Goal: Task Accomplishment & Management: Use online tool/utility

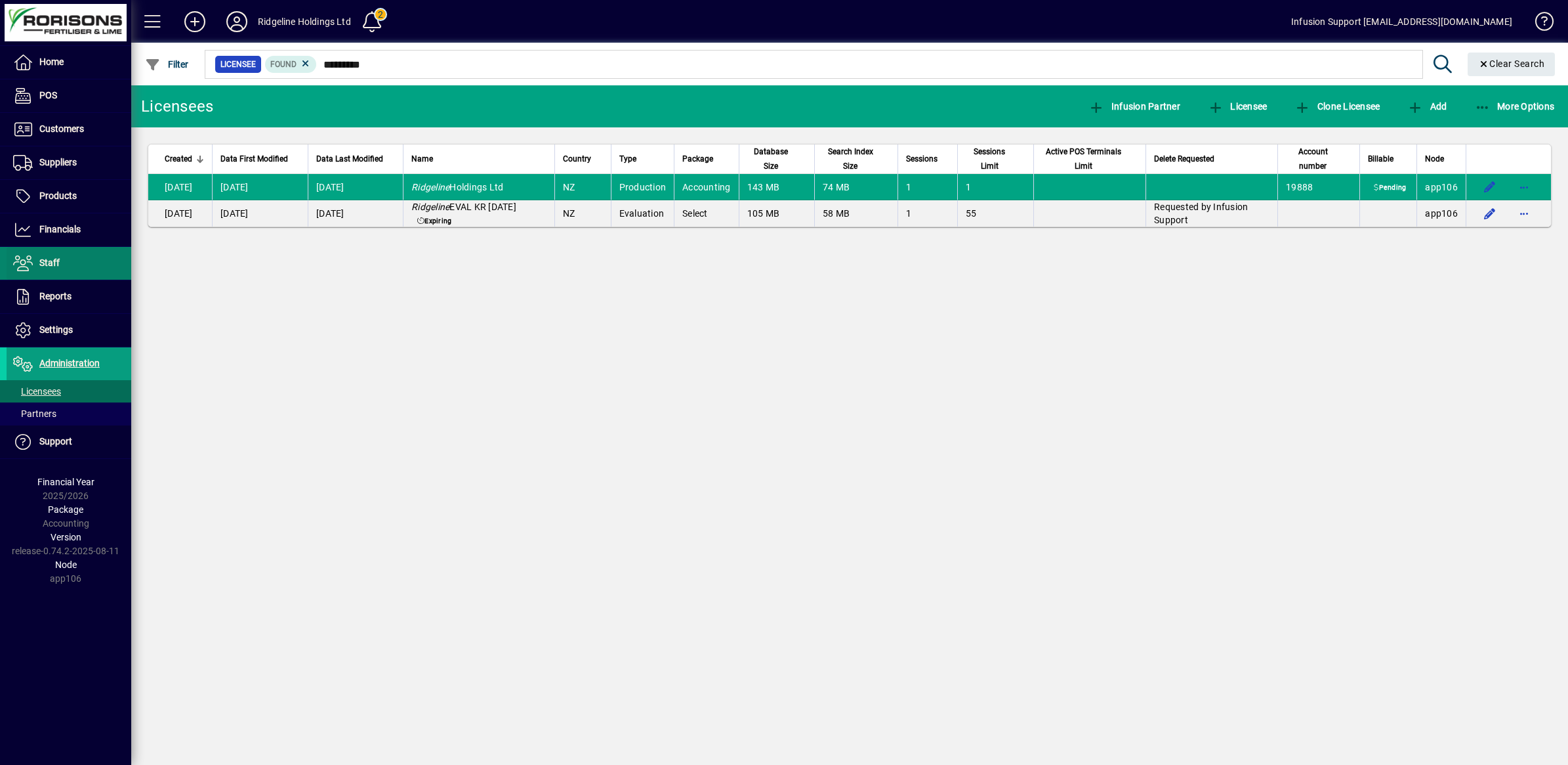
click at [37, 260] on span "Staff" at bounding box center [32, 263] width 53 height 16
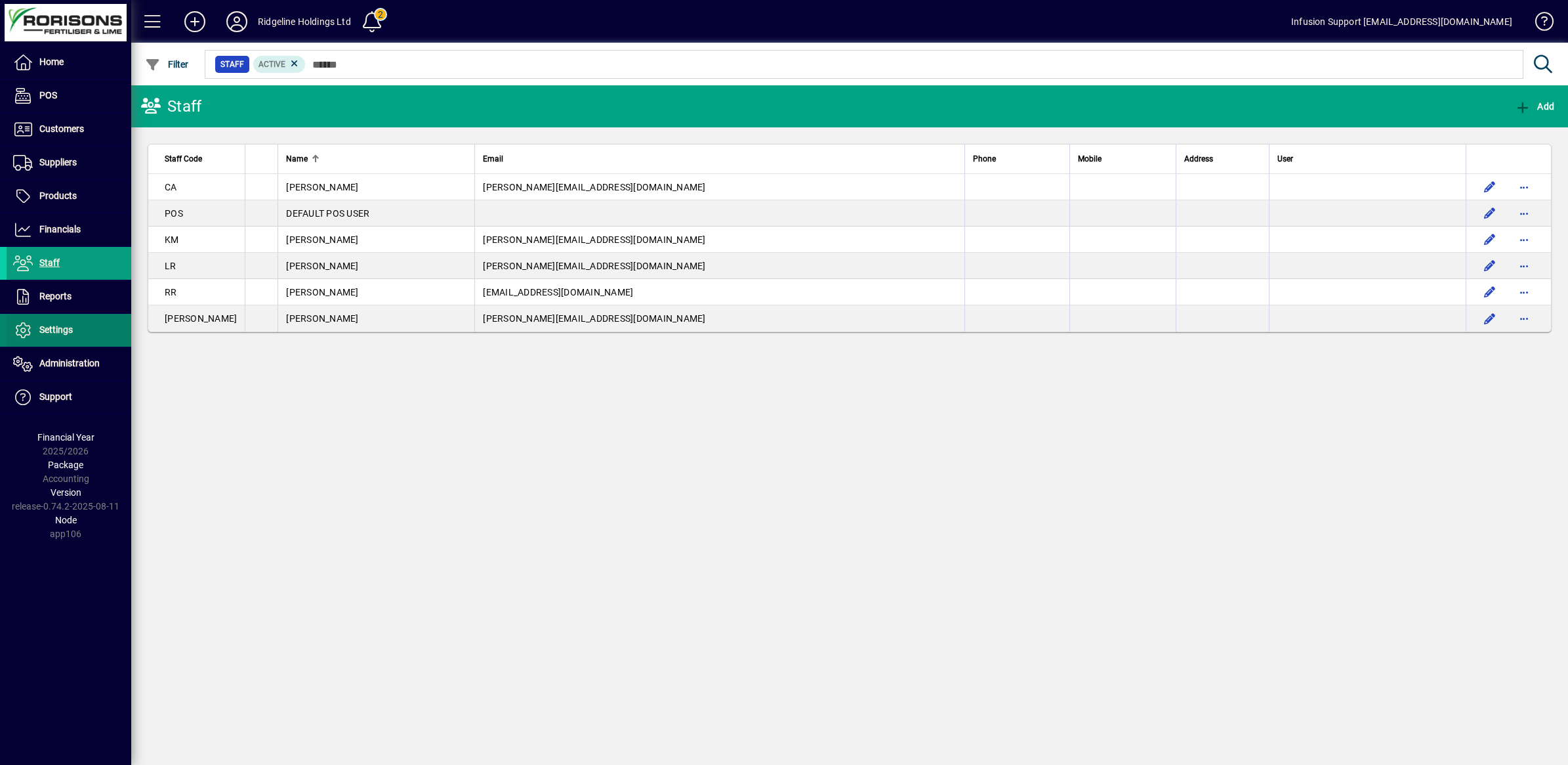
click at [59, 326] on span "Settings" at bounding box center [56, 329] width 33 height 10
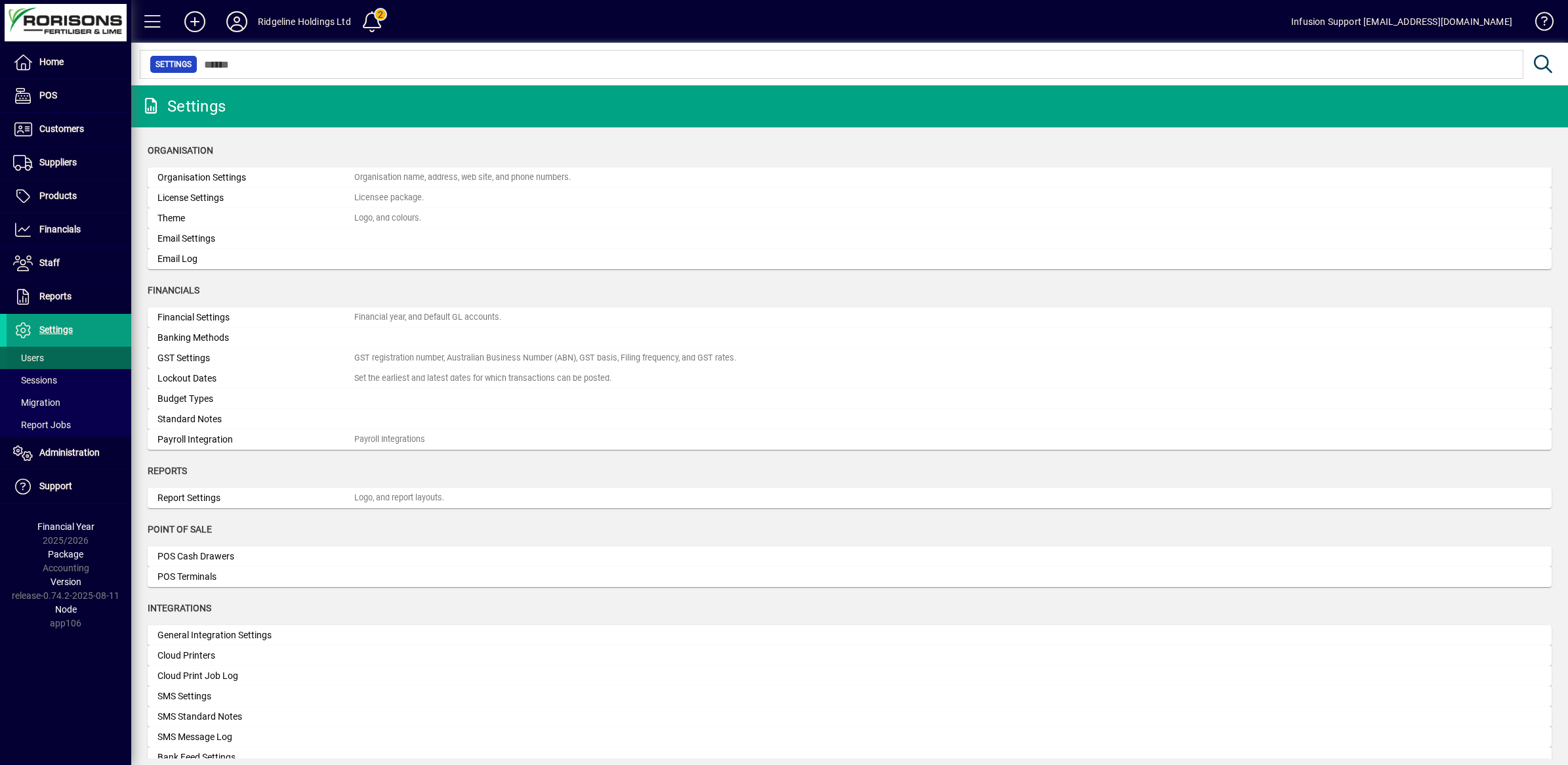
click at [31, 353] on span "Users" at bounding box center [28, 358] width 31 height 10
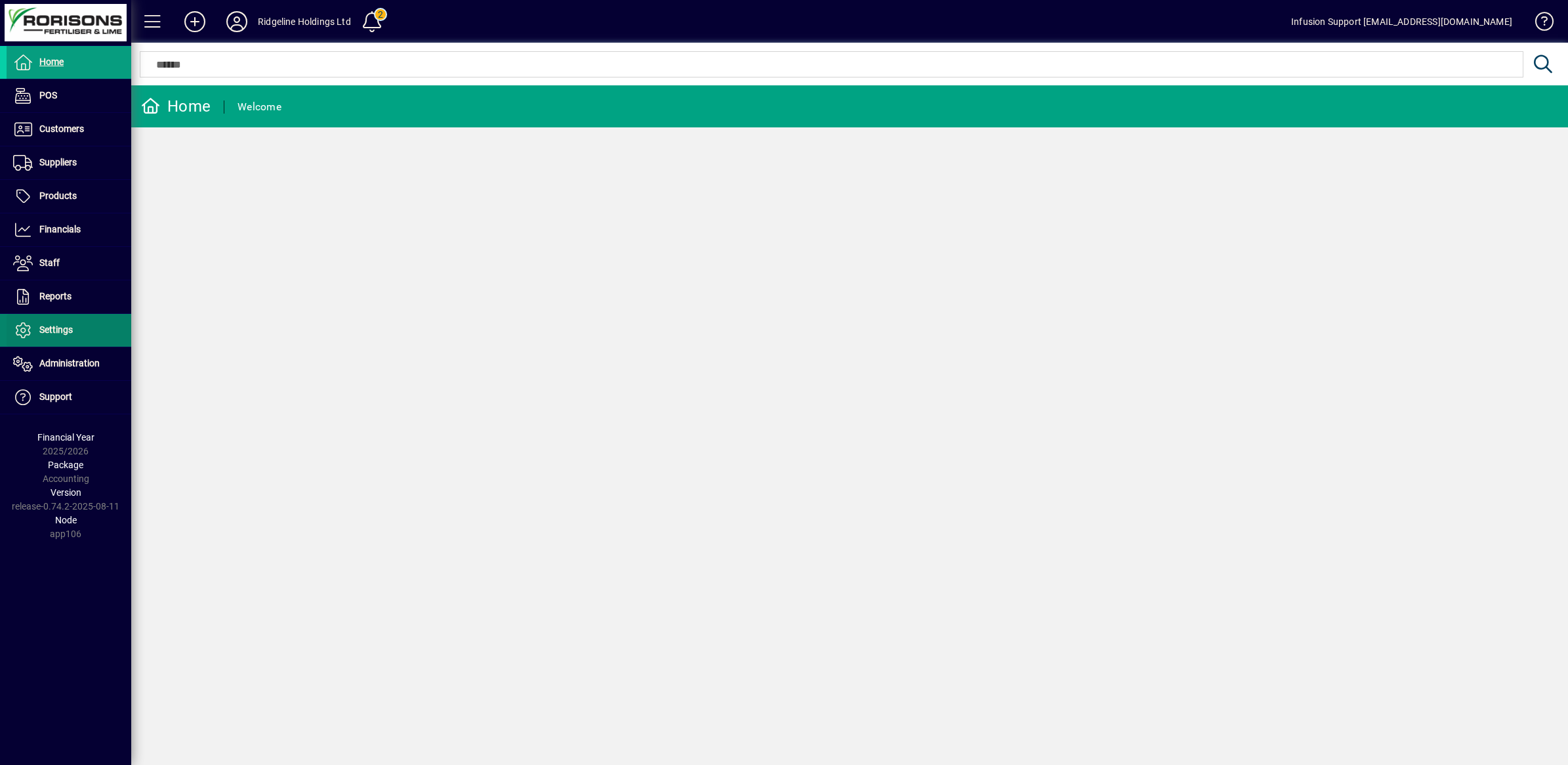
click at [58, 326] on span "Settings" at bounding box center [56, 329] width 33 height 10
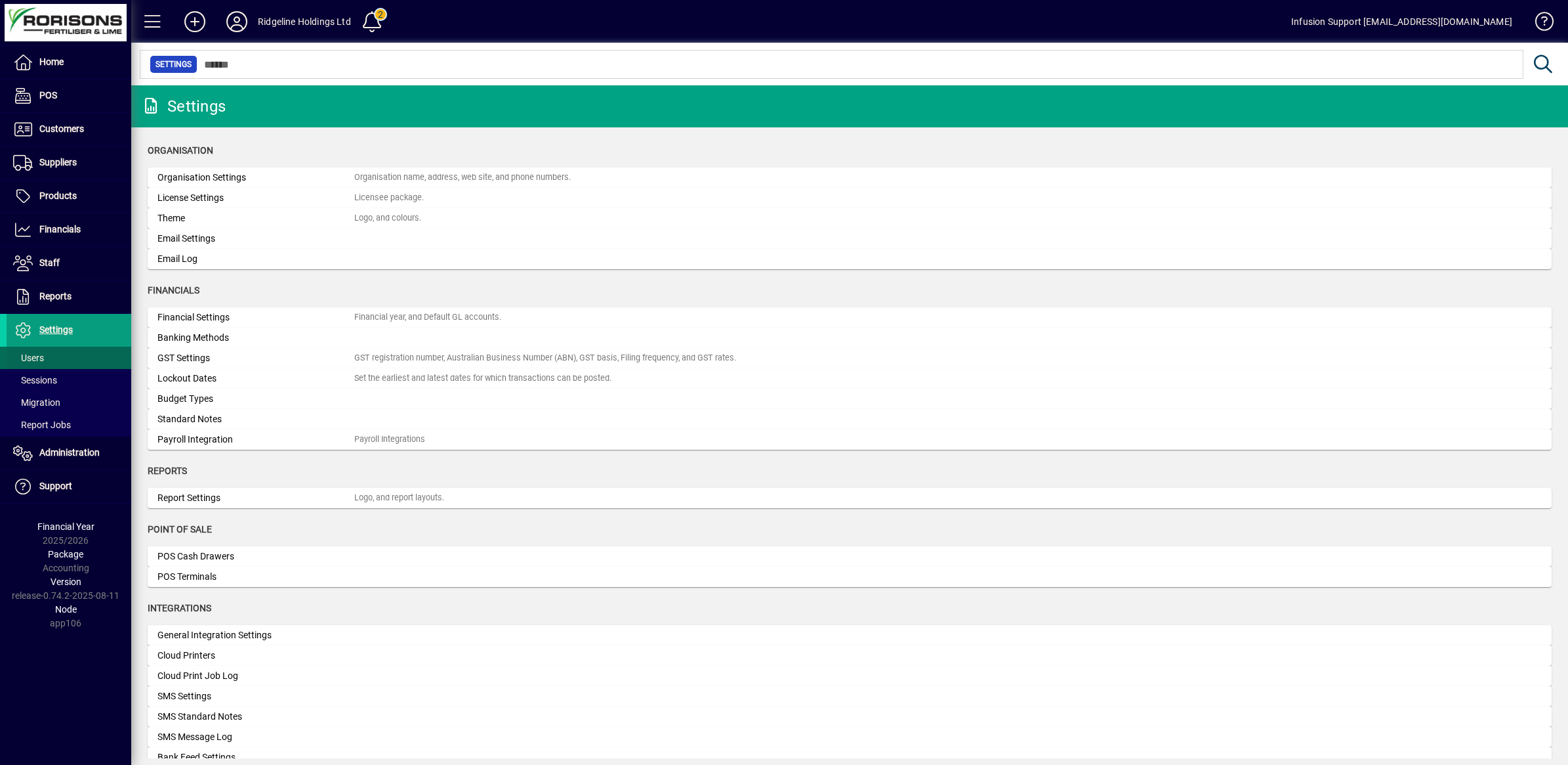
click at [31, 354] on span "Users" at bounding box center [28, 358] width 31 height 10
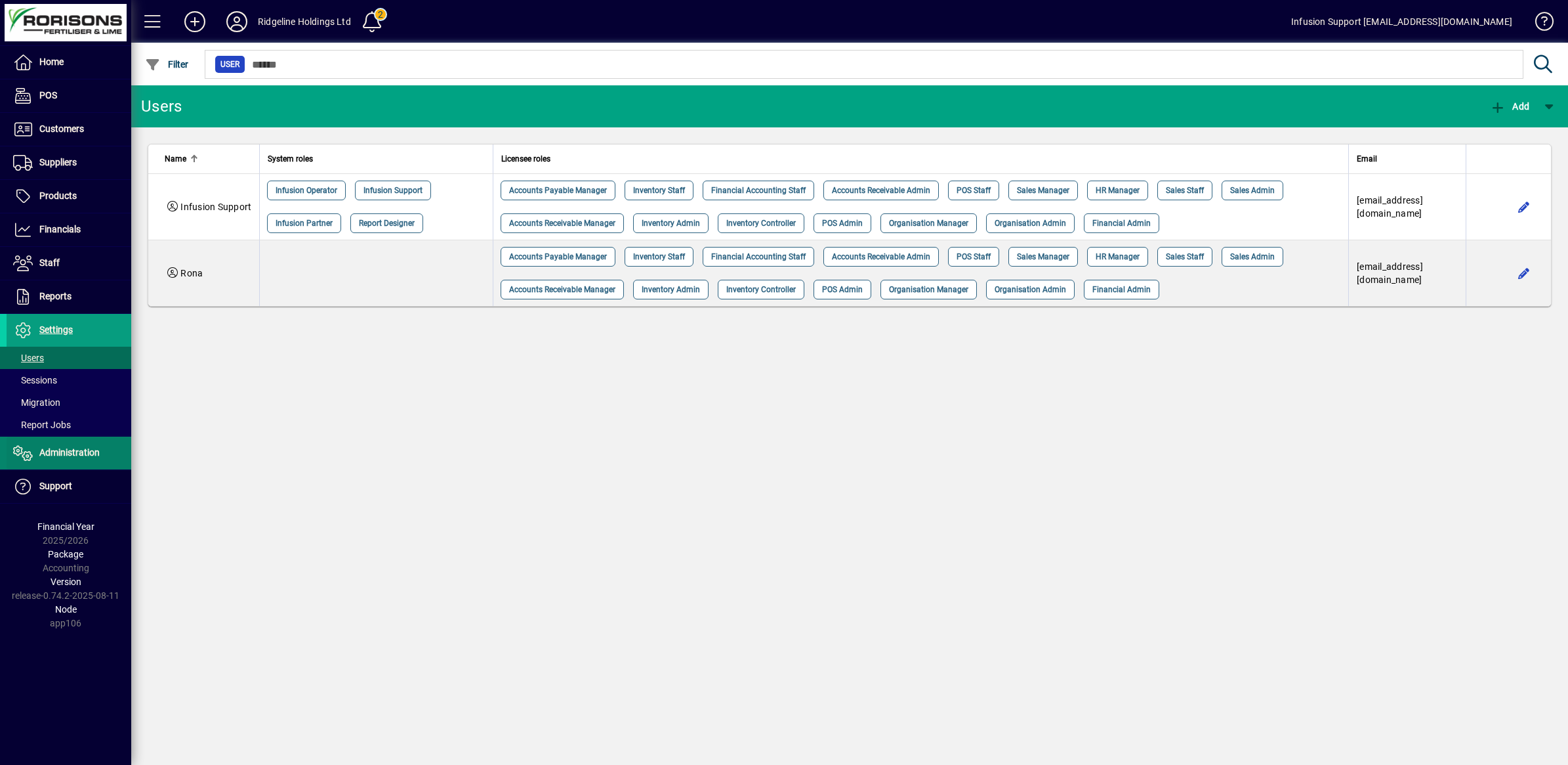
click at [76, 457] on span "Administration" at bounding box center [69, 452] width 60 height 10
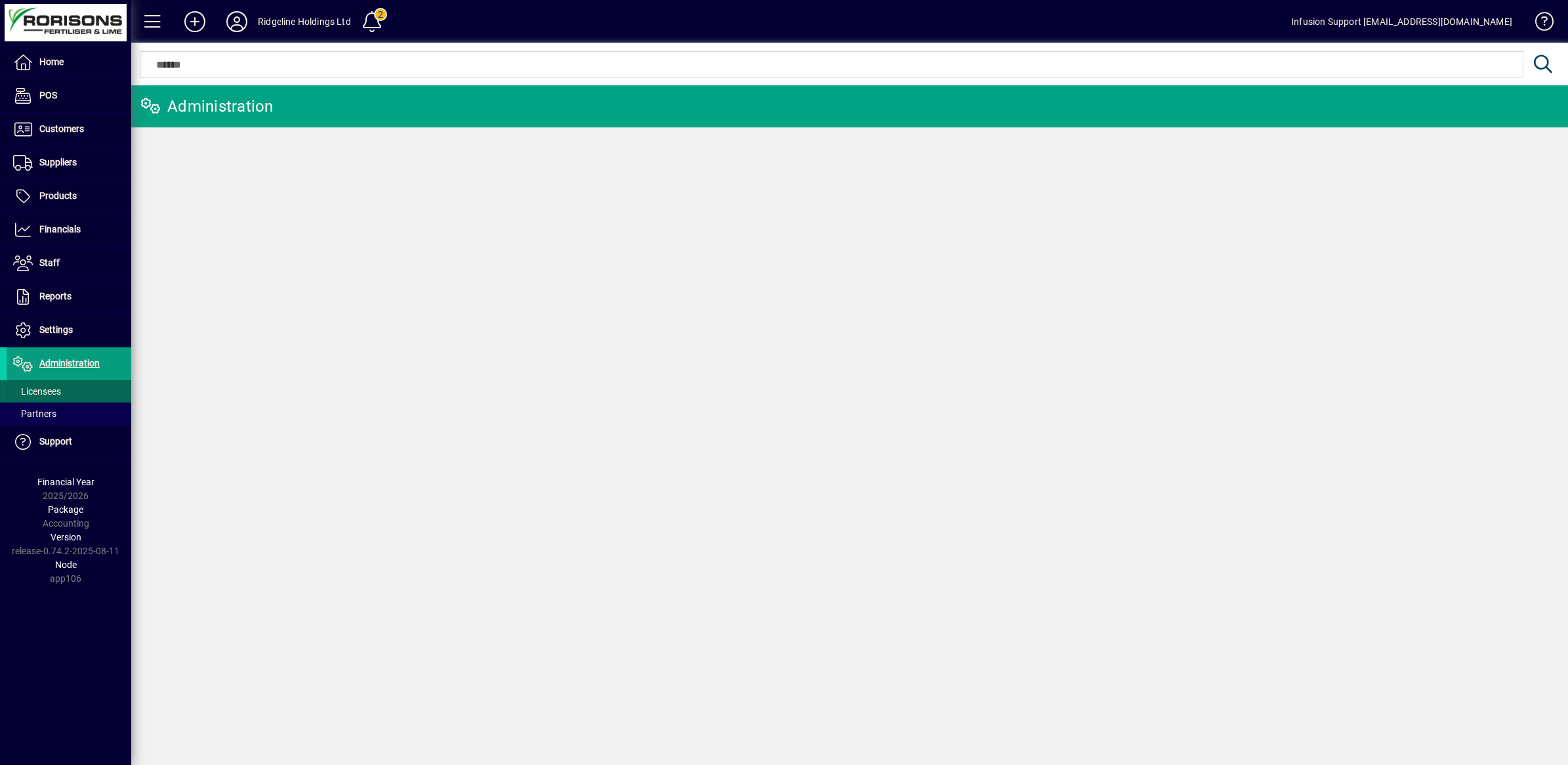
click at [53, 394] on span "Licensees" at bounding box center [37, 391] width 48 height 10
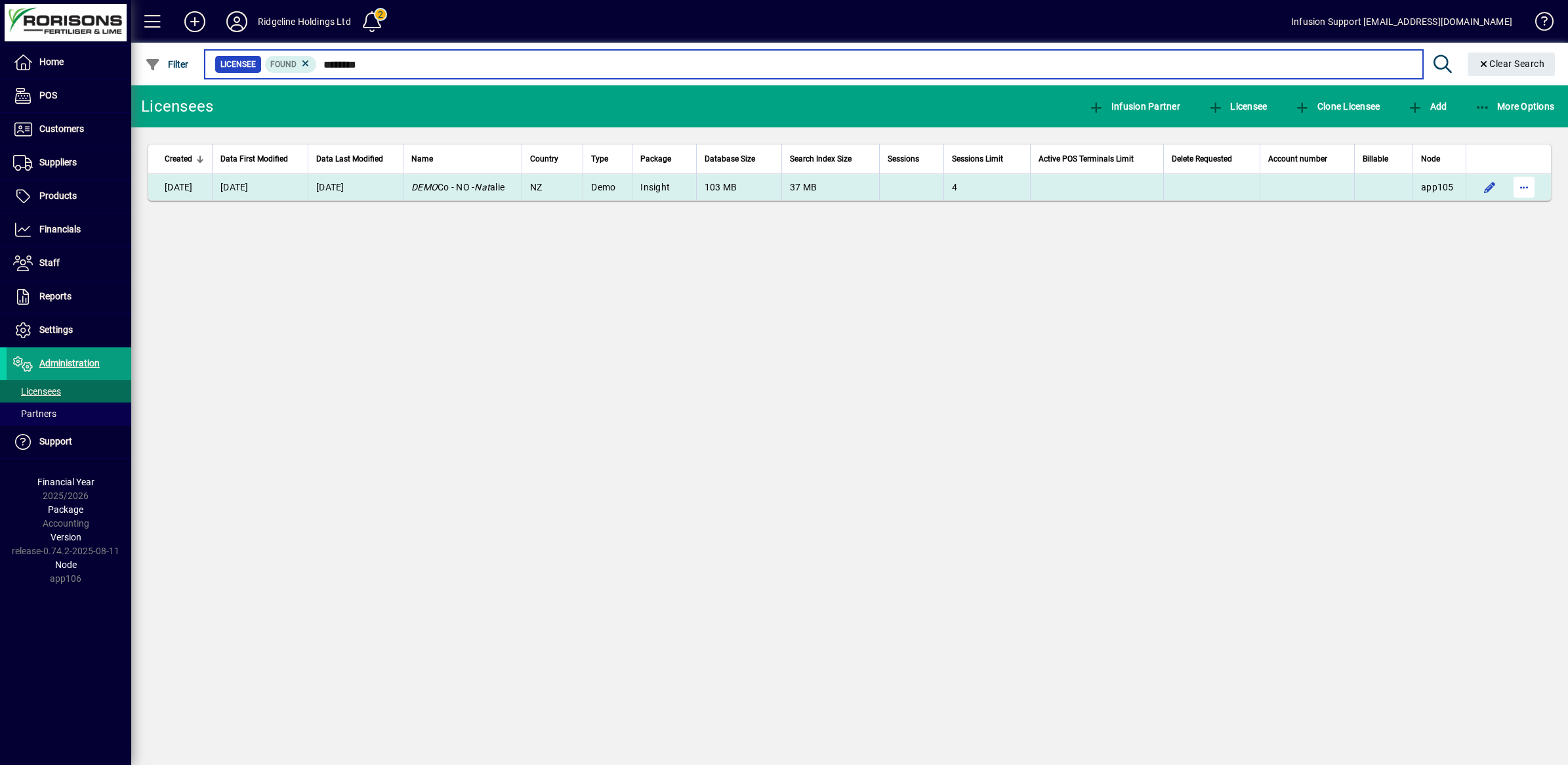
type input "********"
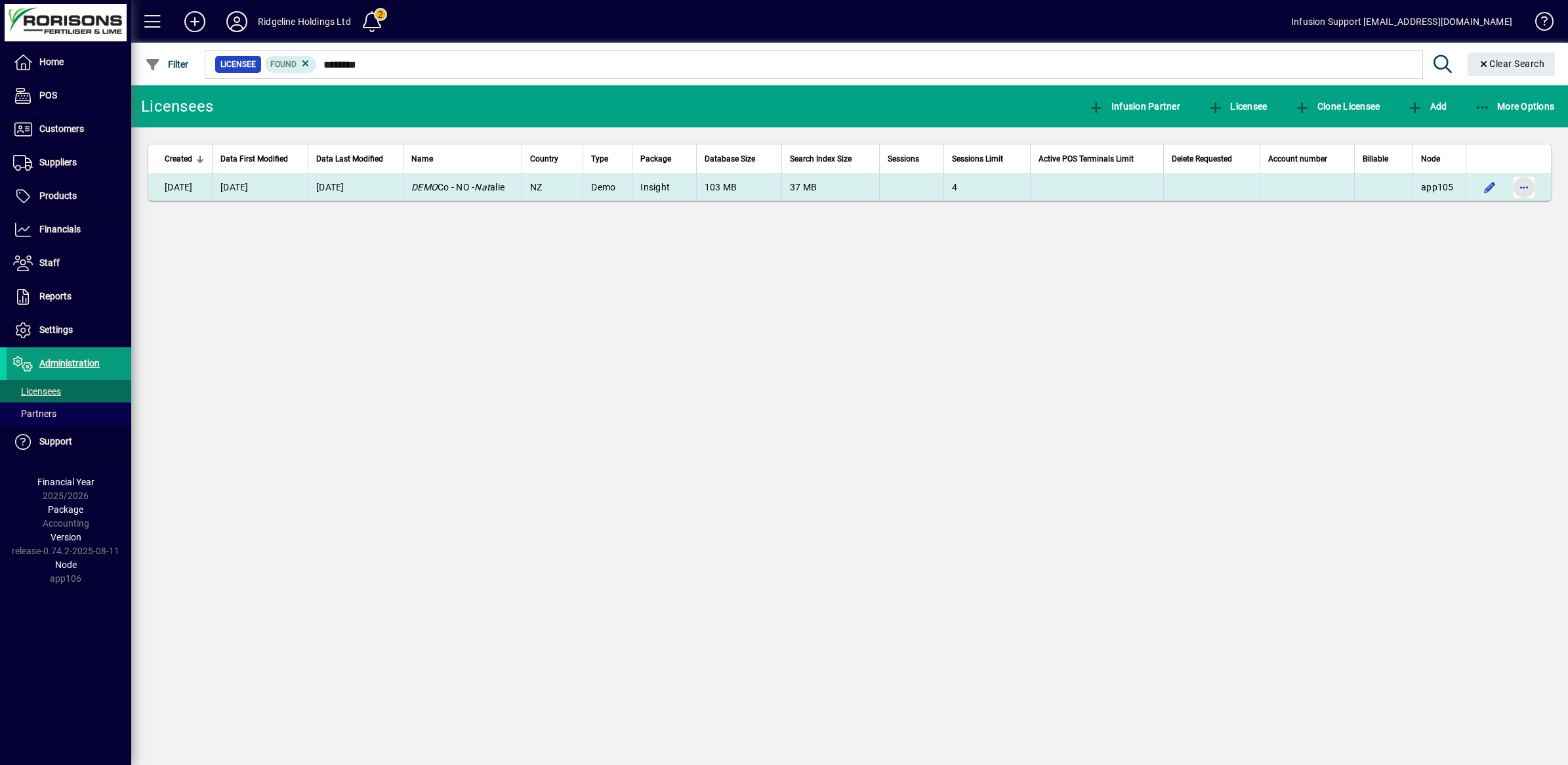
click at [1525, 186] on span "button" at bounding box center [1524, 187] width 32 height 32
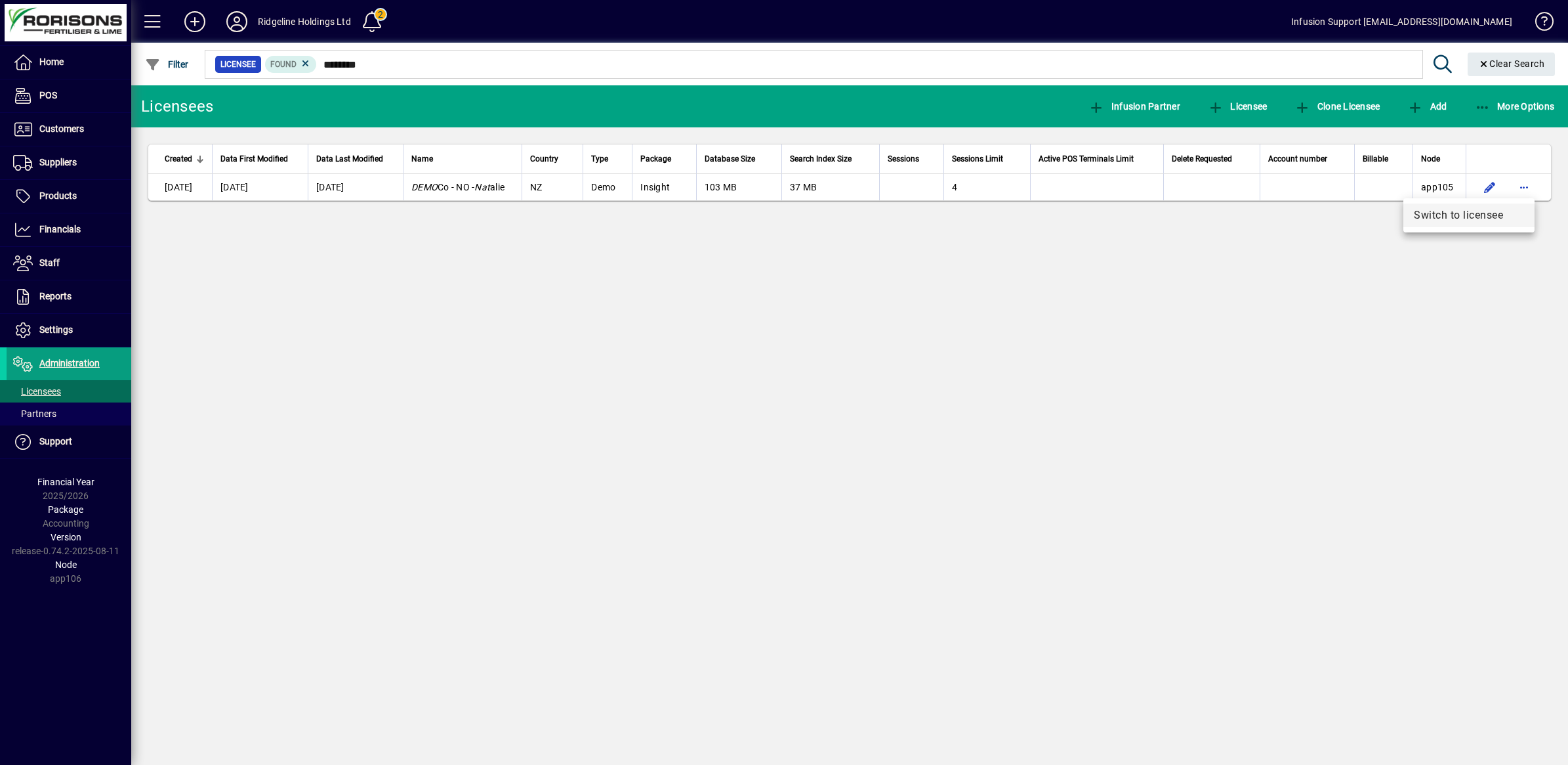
click at [1453, 221] on span "Switch to licensee" at bounding box center [1468, 215] width 110 height 16
